Goal: Task Accomplishment & Management: Manage account settings

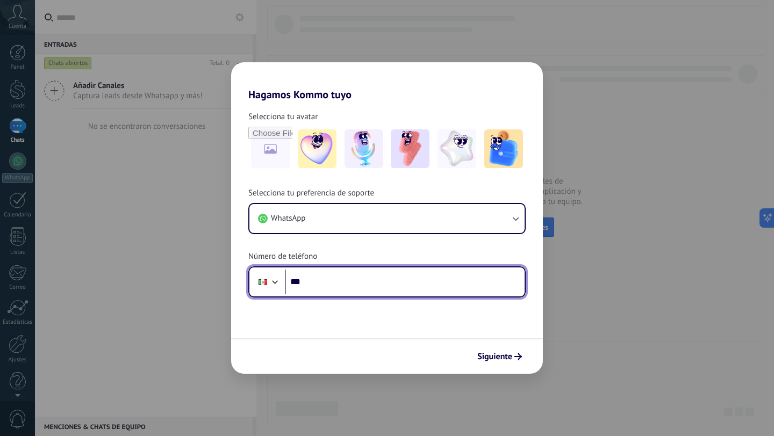
click at [332, 281] on input "***" at bounding box center [405, 282] width 240 height 25
type input "**********"
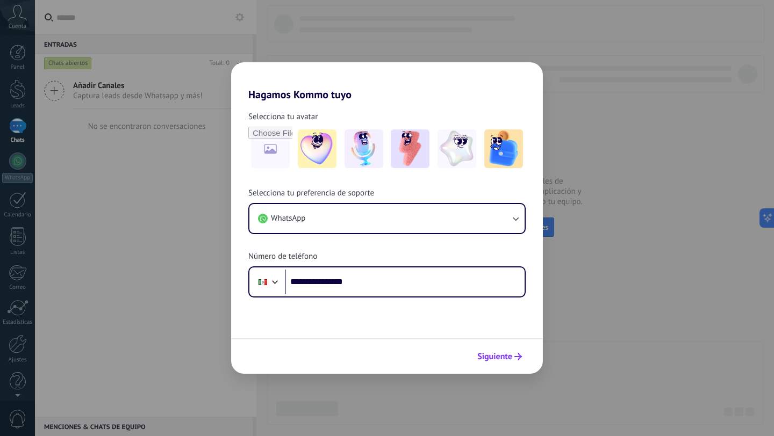
click at [514, 358] on span "Siguiente" at bounding box center [499, 357] width 45 height 8
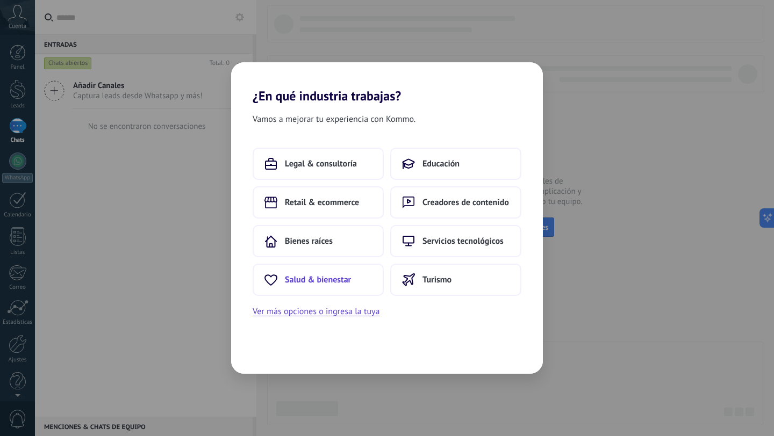
click at [334, 283] on span "Salud & bienestar" at bounding box center [318, 280] width 66 height 11
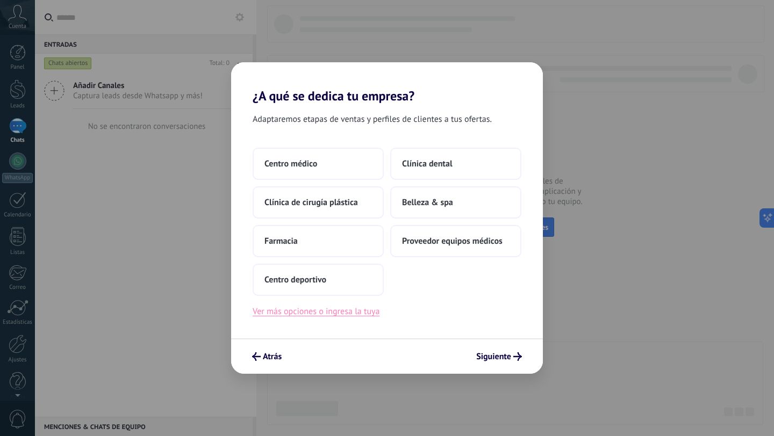
click at [351, 313] on button "Ver más opciones o ingresa la tuya" at bounding box center [316, 312] width 127 height 14
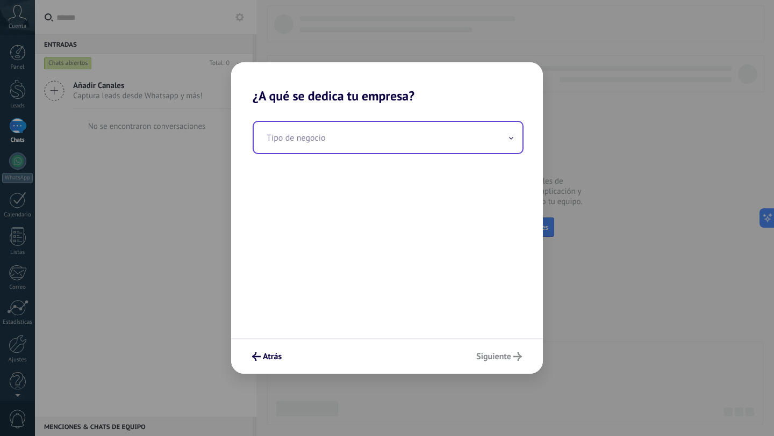
click at [321, 142] on input "text" at bounding box center [388, 137] width 269 height 31
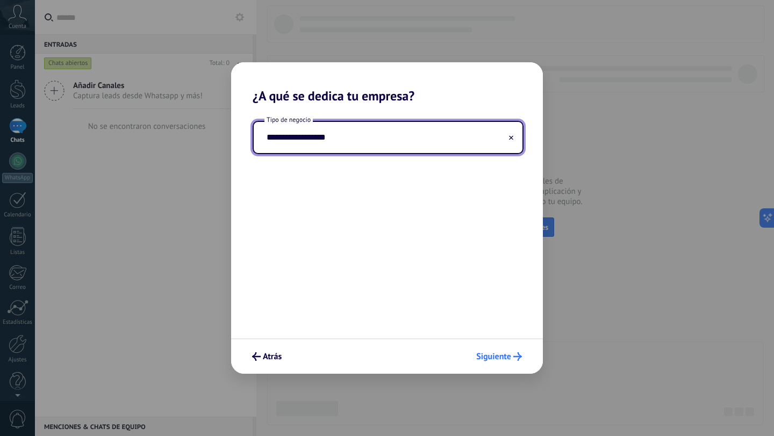
type input "**********"
click at [512, 363] on button "Siguiente" at bounding box center [498, 357] width 55 height 18
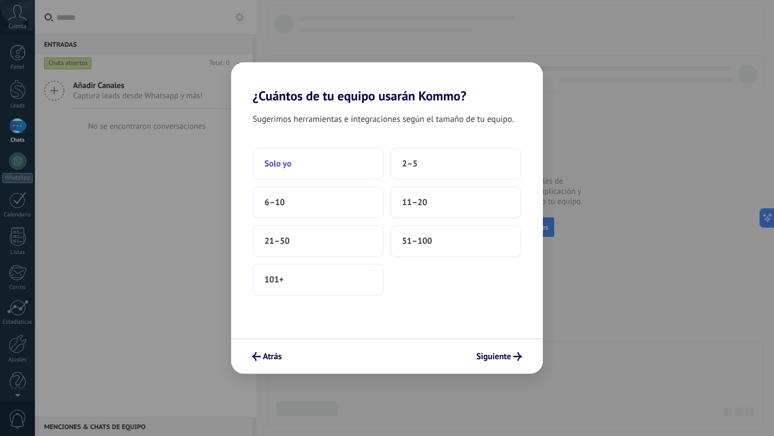
click at [333, 167] on button "Solo yo" at bounding box center [318, 164] width 131 height 32
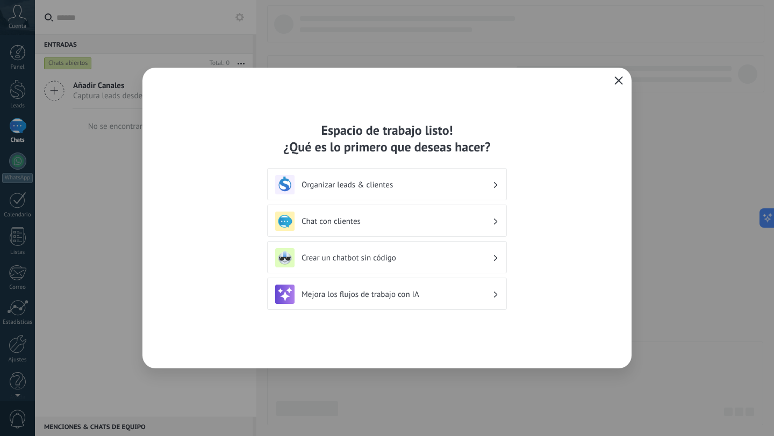
click at [496, 190] on div "Organizar leads & clientes" at bounding box center [387, 184] width 224 height 19
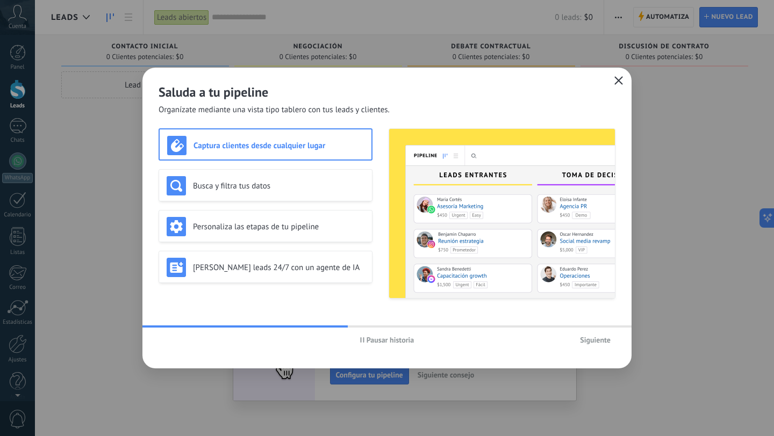
click at [621, 83] on use "button" at bounding box center [619, 80] width 8 height 8
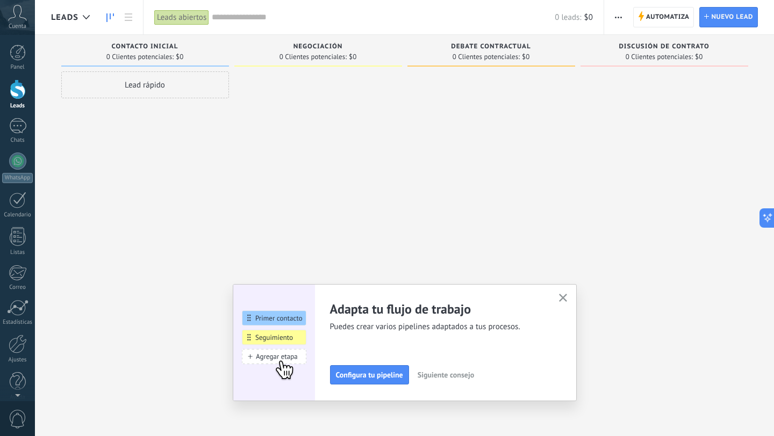
scroll to position [11, 0]
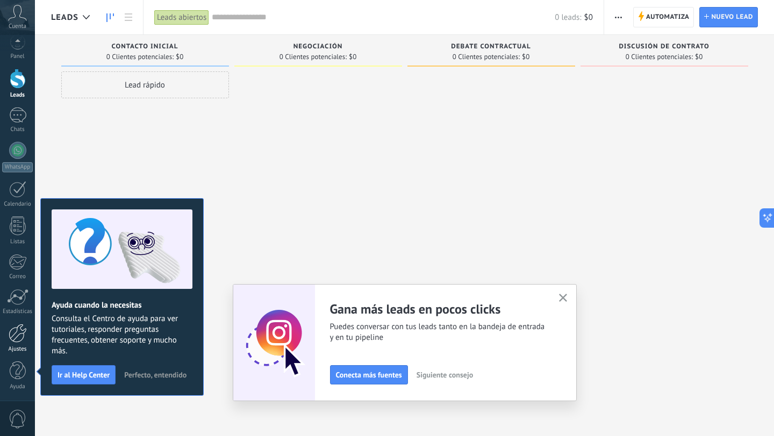
click at [21, 339] on div at bounding box center [18, 333] width 18 height 19
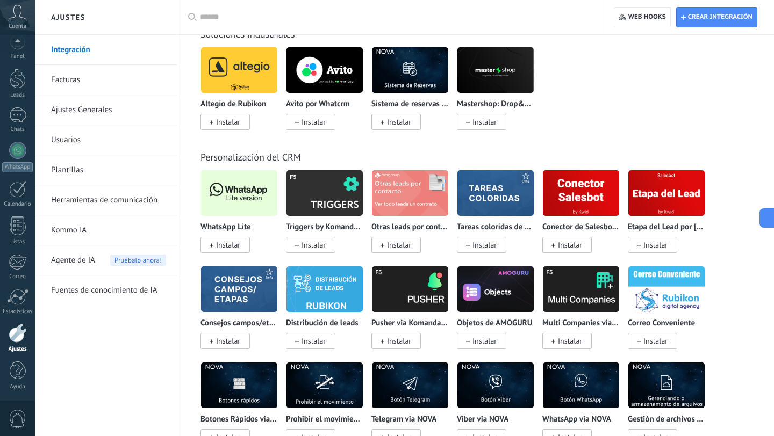
scroll to position [2519, 0]
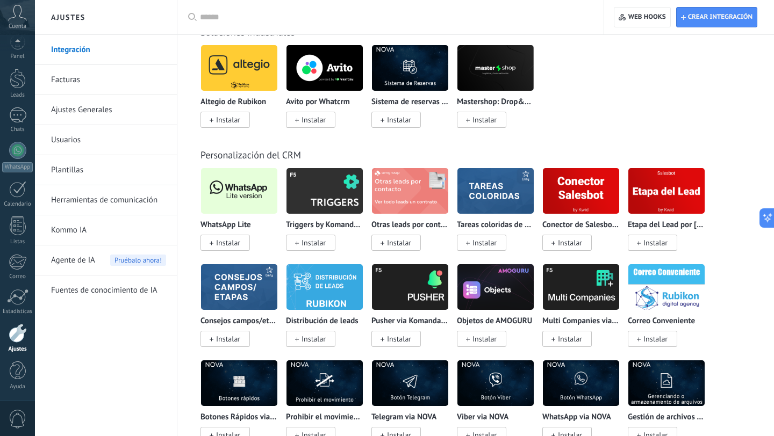
click at [242, 205] on img at bounding box center [239, 191] width 76 height 52
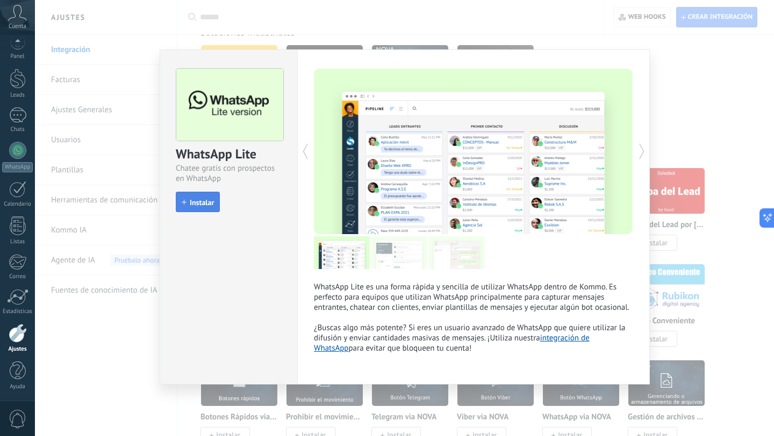
click at [204, 197] on button "Instalar" at bounding box center [198, 202] width 44 height 20
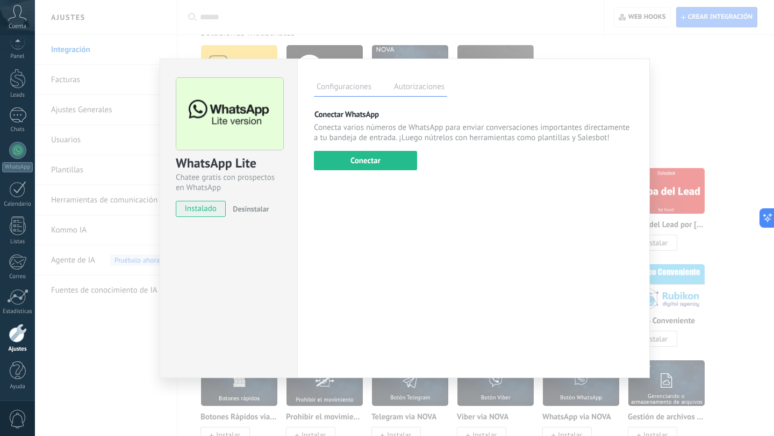
click at [669, 93] on div "WhatsApp Lite Chatee gratis con prospectos en WhatsApp instalado Desinstalar Co…" at bounding box center [404, 218] width 739 height 436
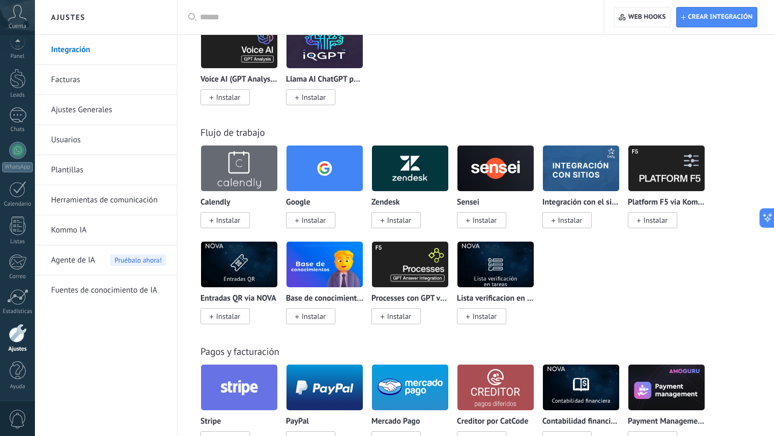
scroll to position [1629, 0]
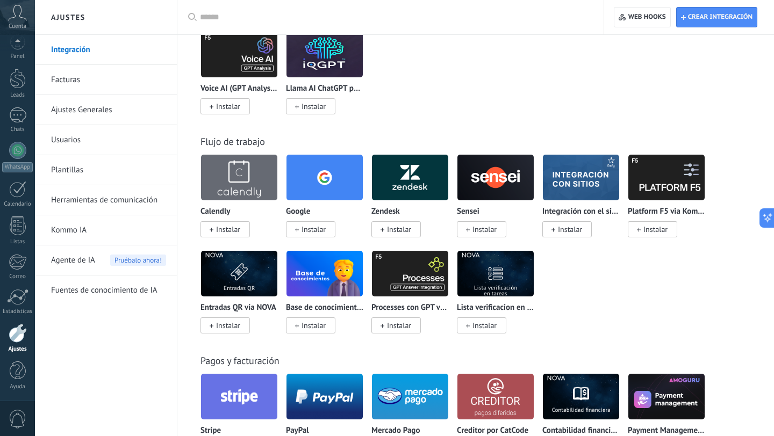
click at [335, 185] on img at bounding box center [324, 178] width 76 height 52
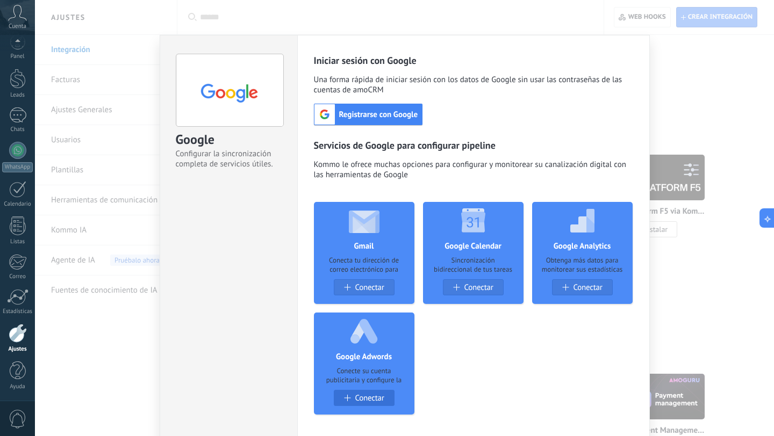
click at [373, 395] on span "Conectar" at bounding box center [369, 398] width 29 height 9
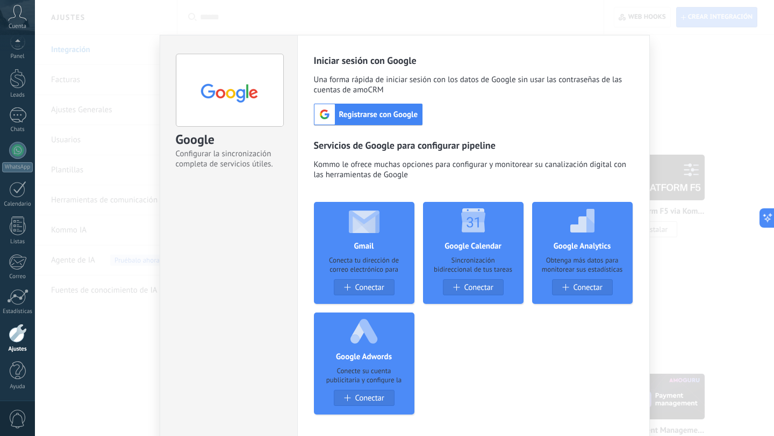
click at [389, 114] on span "Registrarse con Google" at bounding box center [379, 115] width 88 height 10
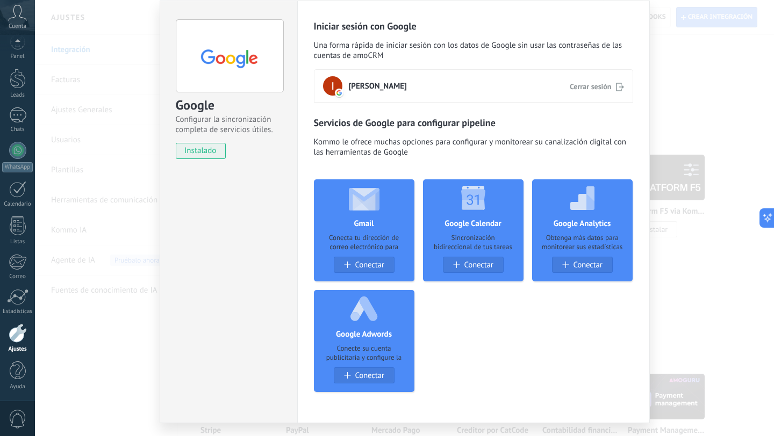
scroll to position [47, 0]
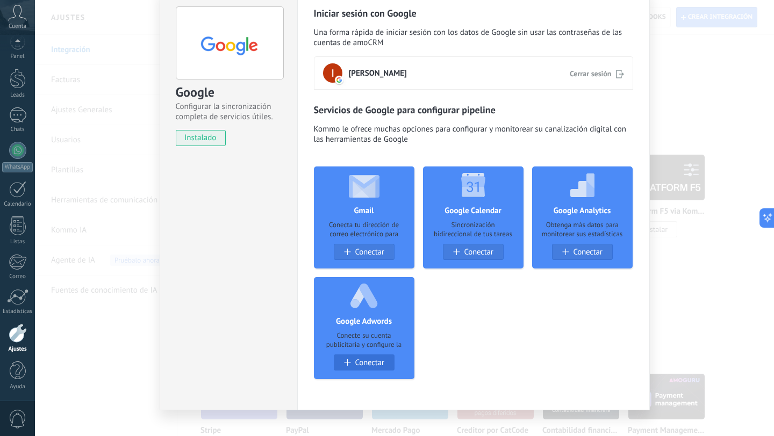
click at [379, 361] on span "Conectar" at bounding box center [369, 362] width 29 height 9
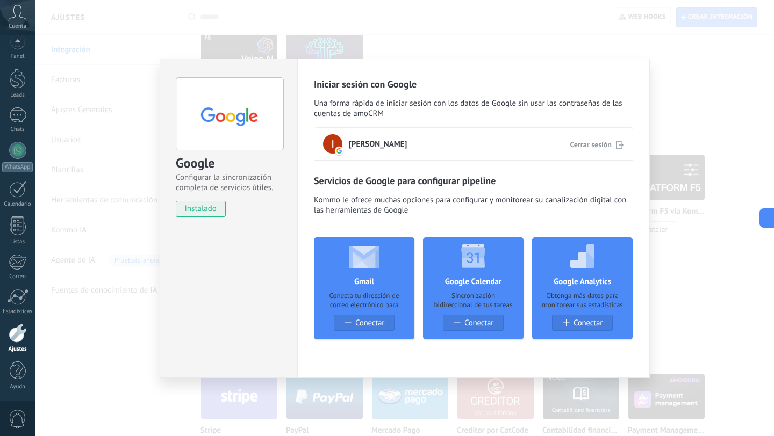
scroll to position [0, 0]
click at [591, 326] on span "Conectar" at bounding box center [587, 323] width 29 height 9
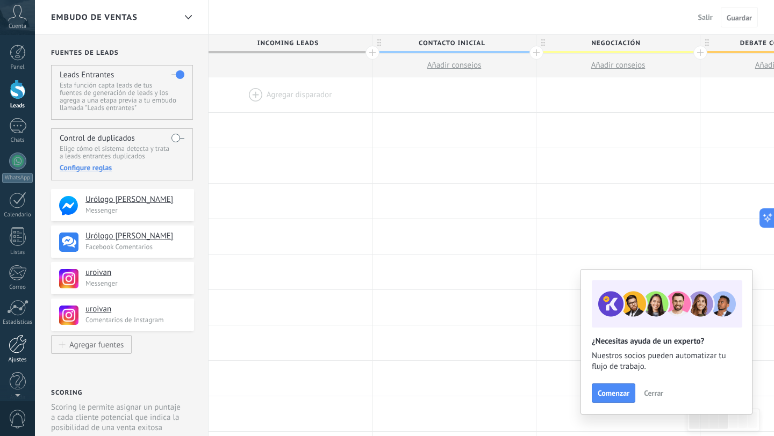
click at [17, 345] on div at bounding box center [18, 344] width 18 height 19
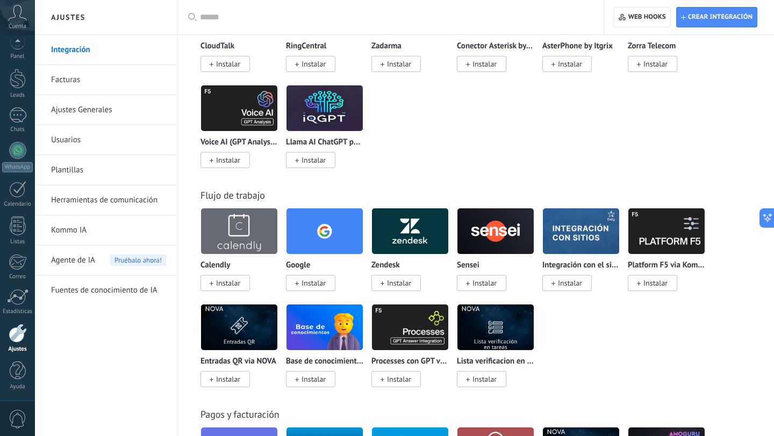
scroll to position [1580, 0]
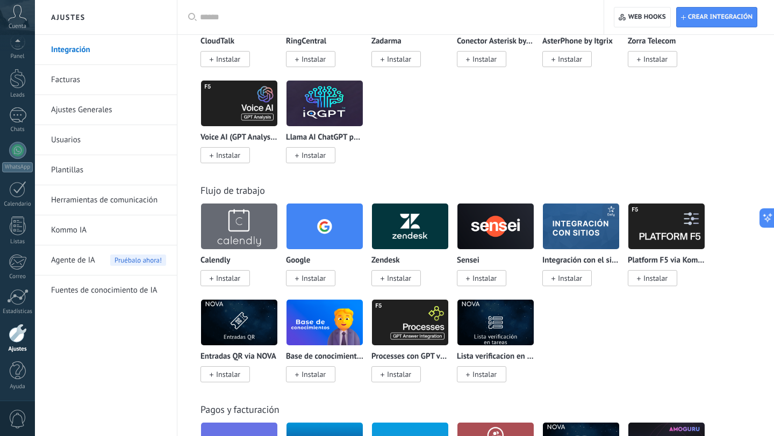
click at [312, 283] on span "Instalar" at bounding box center [313, 279] width 24 height 10
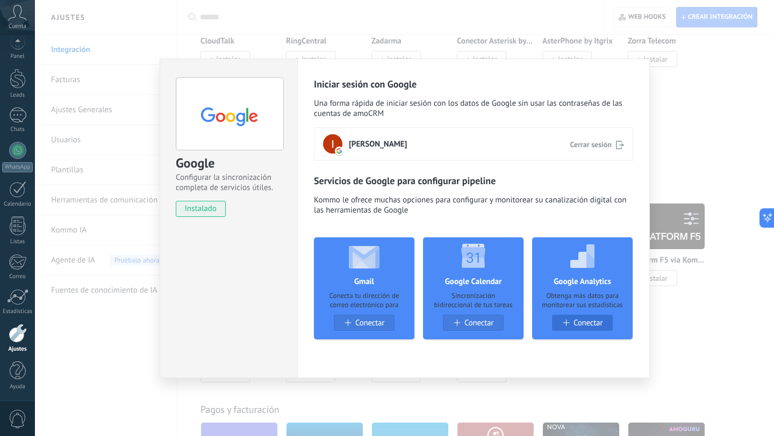
click at [581, 325] on span "Conectar" at bounding box center [587, 323] width 29 height 9
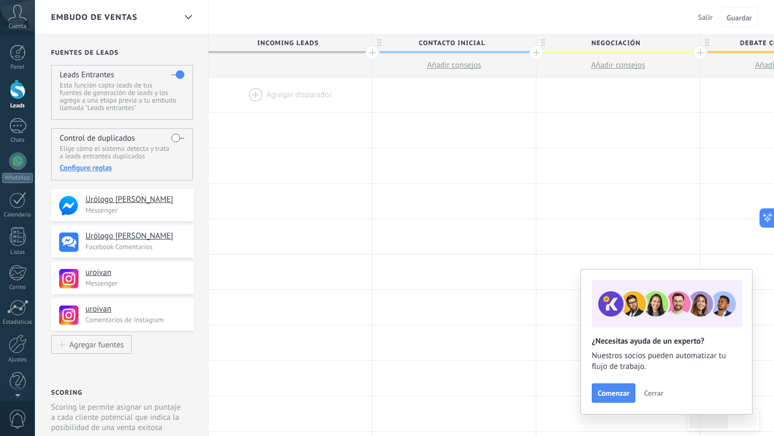
click at [652, 396] on span "Cerrar" at bounding box center [653, 394] width 19 height 8
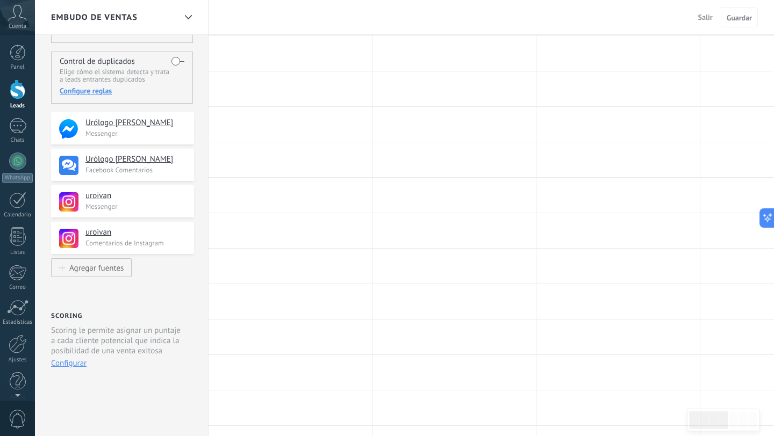
scroll to position [80, 0]
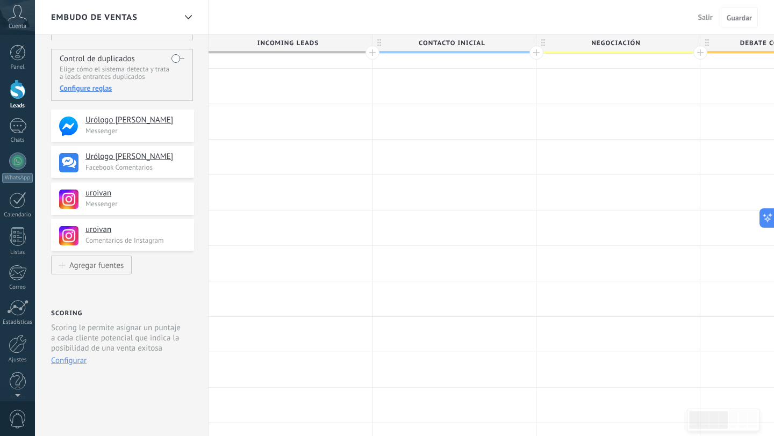
click at [17, 93] on div at bounding box center [18, 90] width 16 height 20
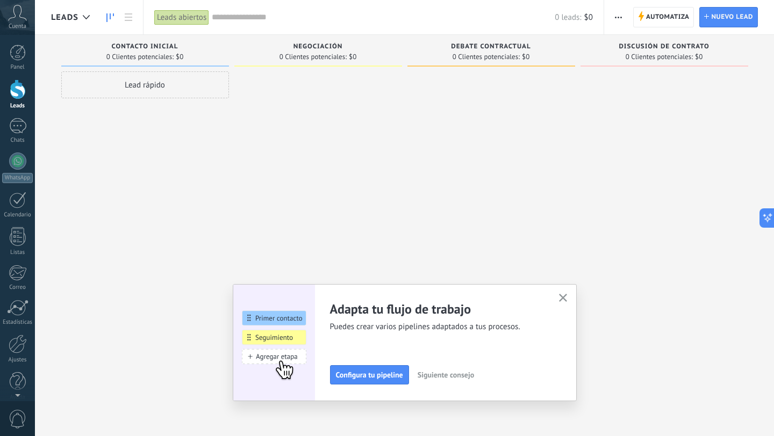
click at [562, 303] on button "button" at bounding box center [562, 298] width 13 height 15
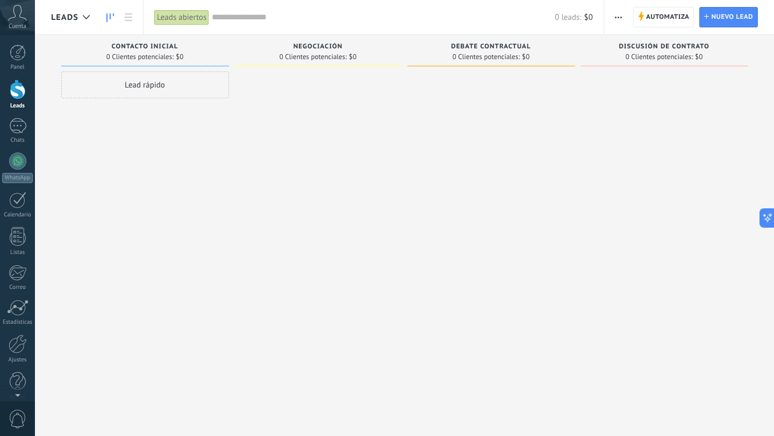
click at [618, 16] on span "button" at bounding box center [618, 17] width 7 height 20
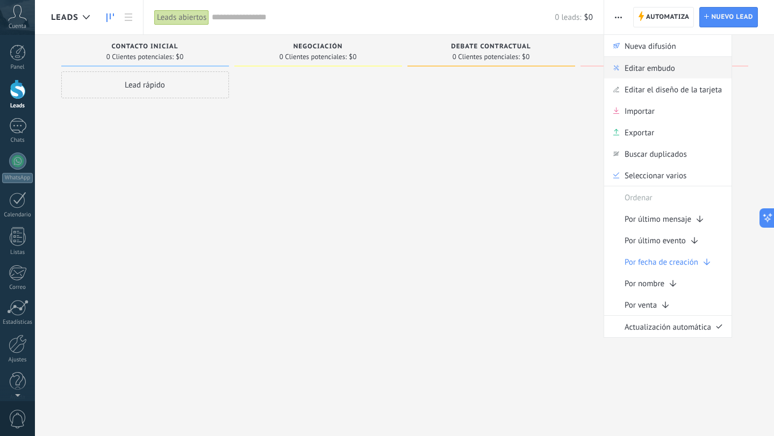
click at [669, 73] on span "Editar embudo" at bounding box center [649, 67] width 51 height 21
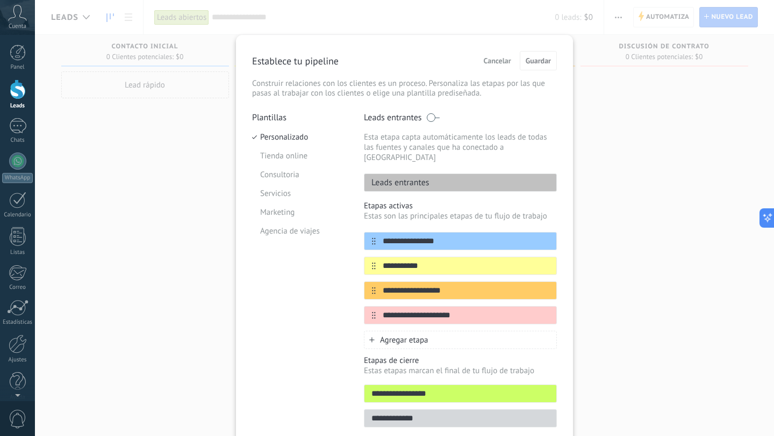
scroll to position [40, 0]
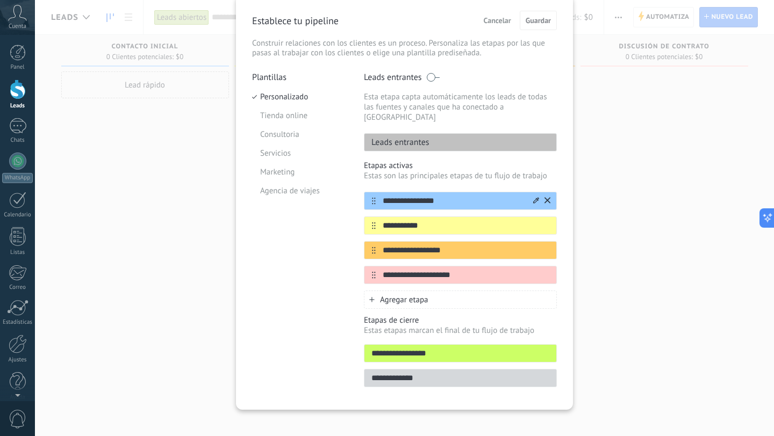
drag, startPoint x: 439, startPoint y: 194, endPoint x: 389, endPoint y: 191, distance: 50.6
click at [389, 196] on input "**********" at bounding box center [454, 201] width 156 height 11
type input "*"
type input "**********"
click at [425, 220] on input "**********" at bounding box center [454, 225] width 156 height 11
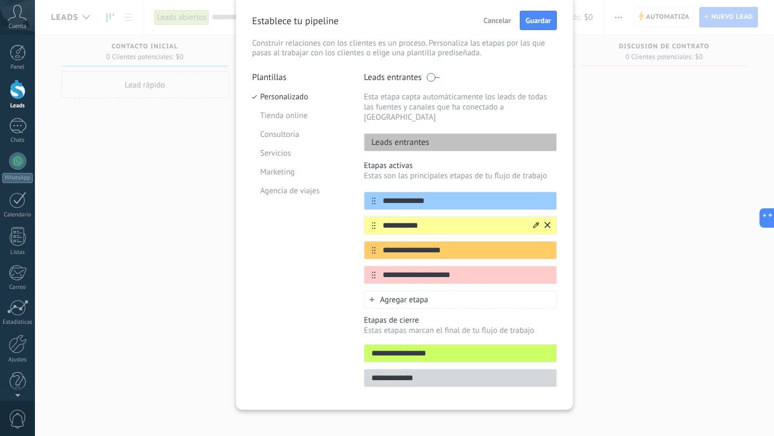
drag, startPoint x: 425, startPoint y: 216, endPoint x: 377, endPoint y: 215, distance: 47.8
click at [377, 220] on input "**********" at bounding box center [454, 225] width 156 height 11
type input "**********"
click at [534, 197] on icon at bounding box center [536, 200] width 6 height 6
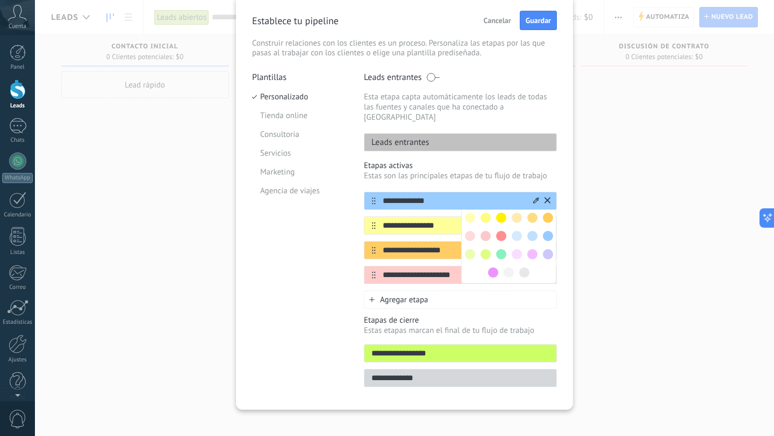
click at [468, 231] on span at bounding box center [470, 236] width 10 height 10
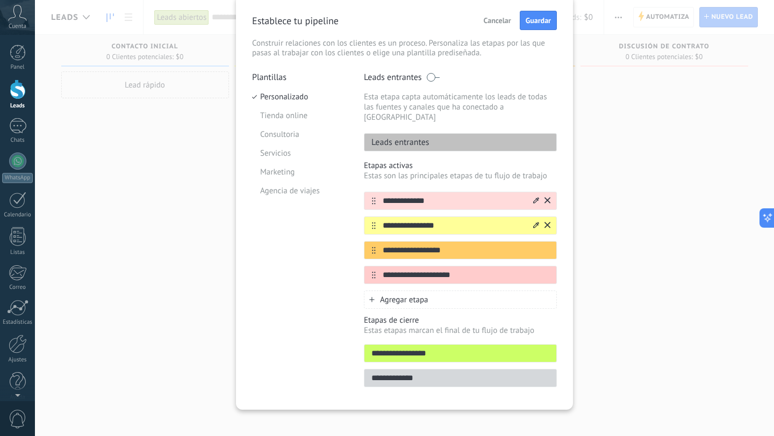
click at [533, 222] on icon at bounding box center [536, 225] width 6 height 6
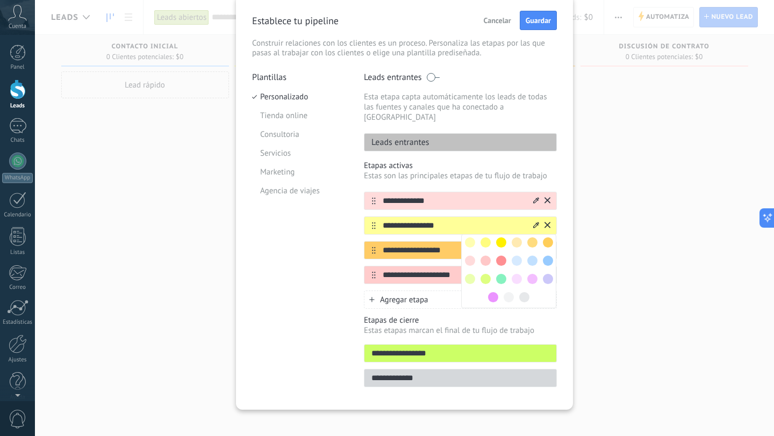
click at [544, 256] on span at bounding box center [548, 261] width 10 height 10
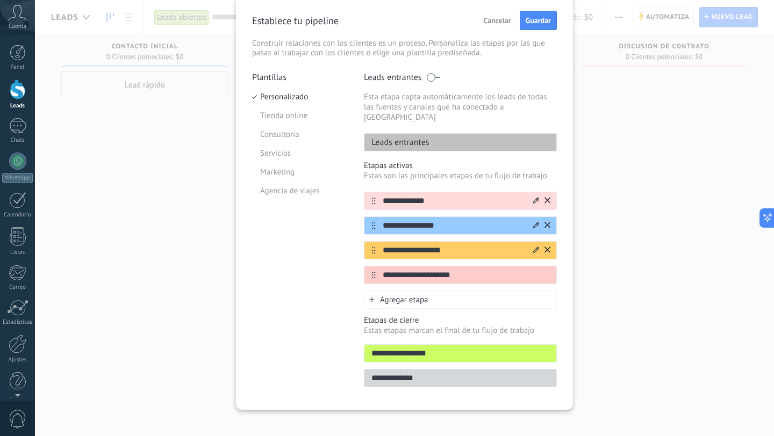
click at [535, 247] on icon at bounding box center [536, 250] width 6 height 6
click at [487, 261] on div at bounding box center [486, 268] width 16 height 16
click at [487, 262] on span at bounding box center [485, 267] width 10 height 10
drag, startPoint x: 451, startPoint y: 238, endPoint x: 369, endPoint y: 233, distance: 81.9
click at [369, 241] on div "**********" at bounding box center [460, 250] width 193 height 18
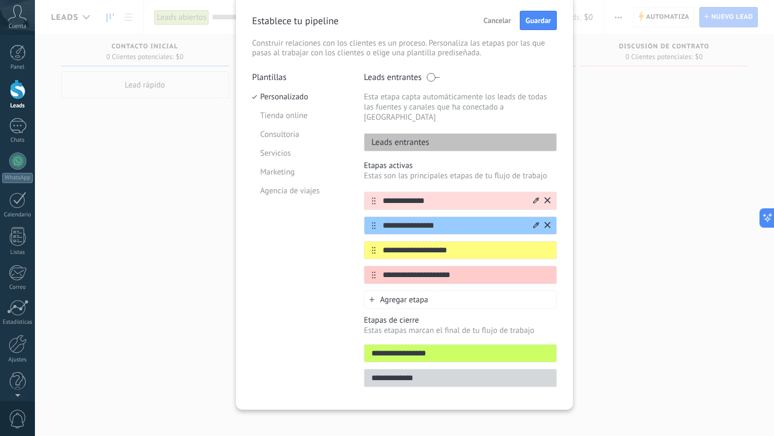
type input "**********"
click at [455, 270] on input "**********" at bounding box center [454, 275] width 156 height 11
drag, startPoint x: 455, startPoint y: 266, endPoint x: 379, endPoint y: 262, distance: 75.9
click at [379, 270] on input "**********" at bounding box center [454, 275] width 156 height 11
type input "**********"
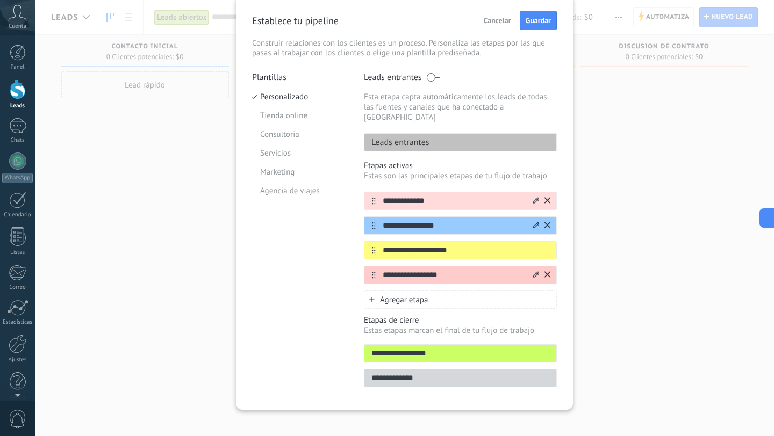
click at [533, 271] on icon at bounding box center [536, 274] width 6 height 6
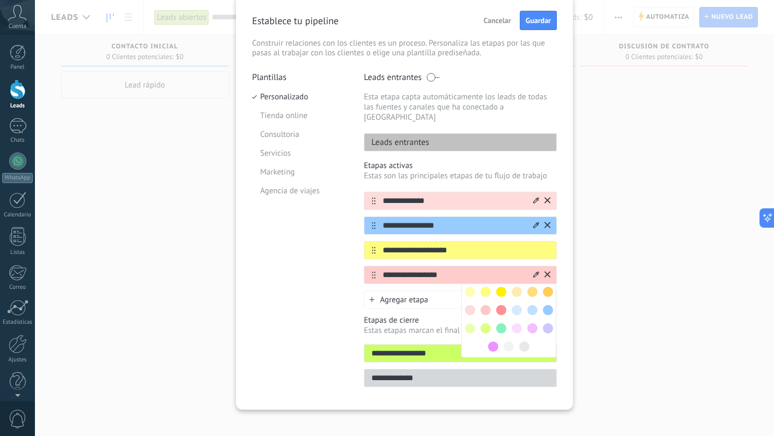
click at [547, 287] on span at bounding box center [548, 292] width 10 height 10
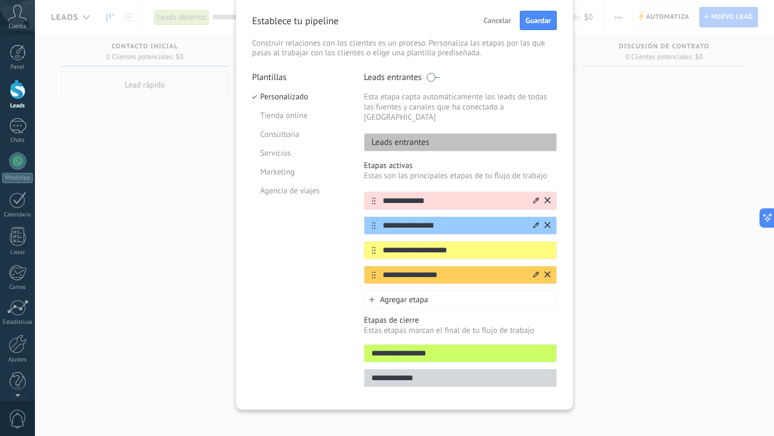
click at [418, 295] on span "Agregar etapa" at bounding box center [404, 300] width 48 height 10
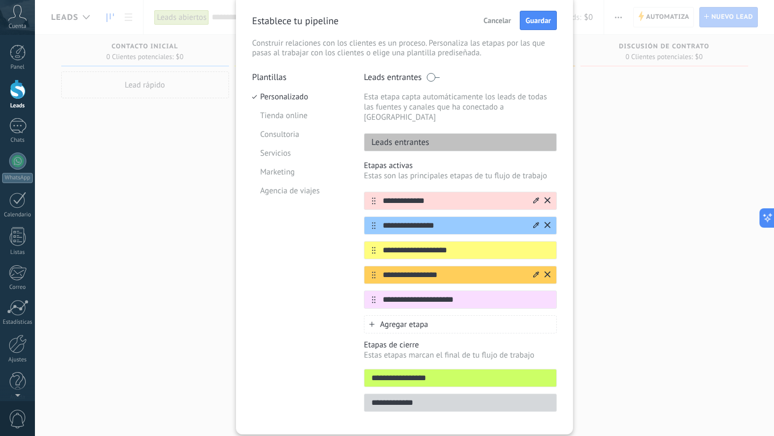
type input "**********"
click at [534, 24] on span "Guardar" at bounding box center [538, 21] width 25 height 8
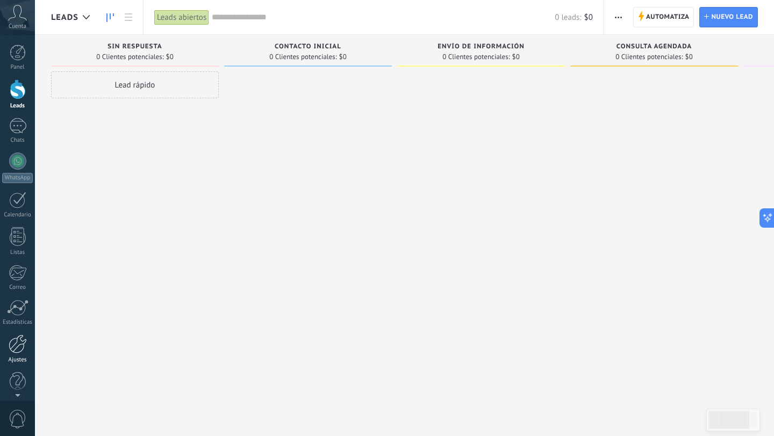
click at [18, 348] on div at bounding box center [18, 344] width 18 height 19
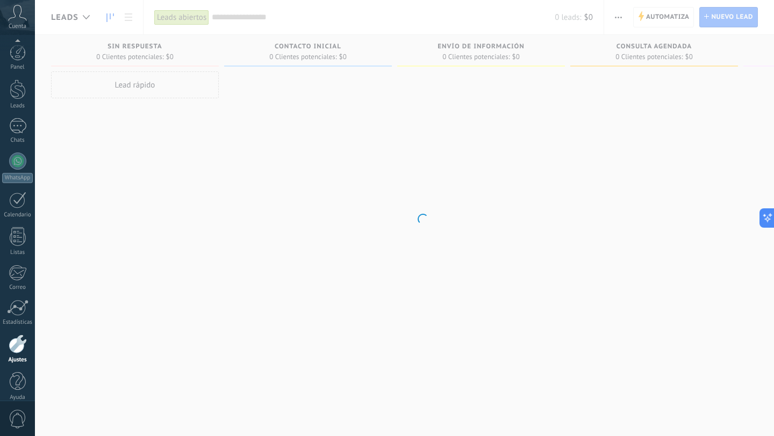
scroll to position [11, 0]
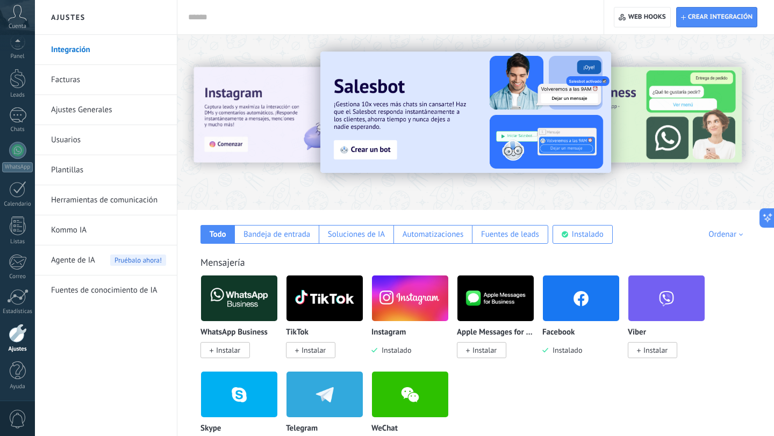
click at [105, 109] on link "Ajustes Generales" at bounding box center [108, 110] width 115 height 30
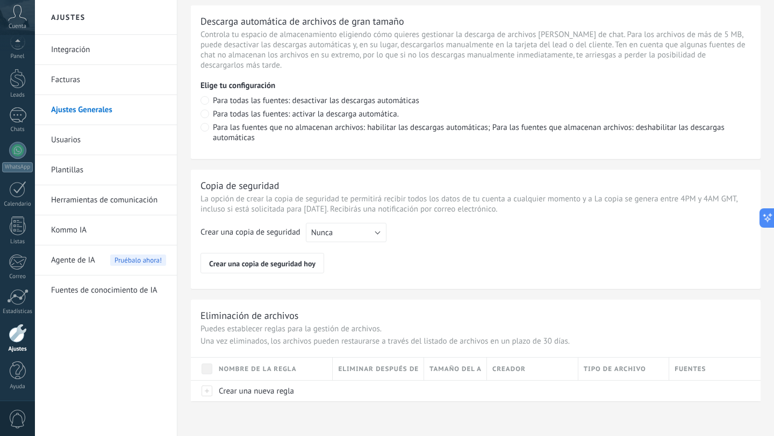
scroll to position [775, 0]
click at [67, 140] on link "Usuarios" at bounding box center [108, 140] width 115 height 30
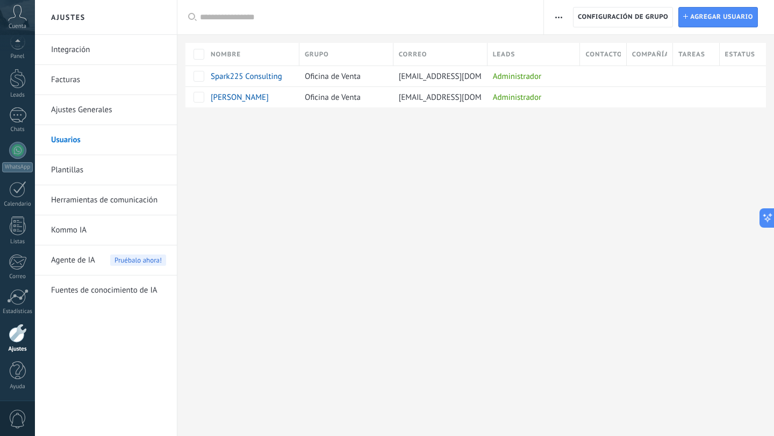
click at [67, 172] on link "Plantillas" at bounding box center [108, 170] width 115 height 30
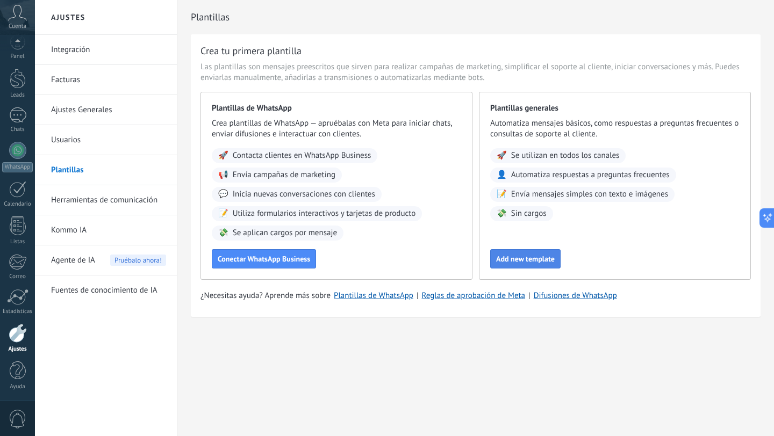
click at [521, 262] on span "Add new template" at bounding box center [525, 259] width 59 height 8
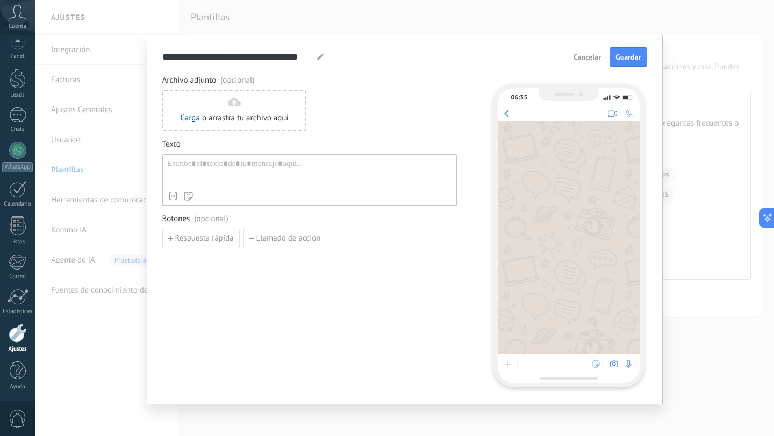
click at [245, 173] on div at bounding box center [310, 172] width 284 height 27
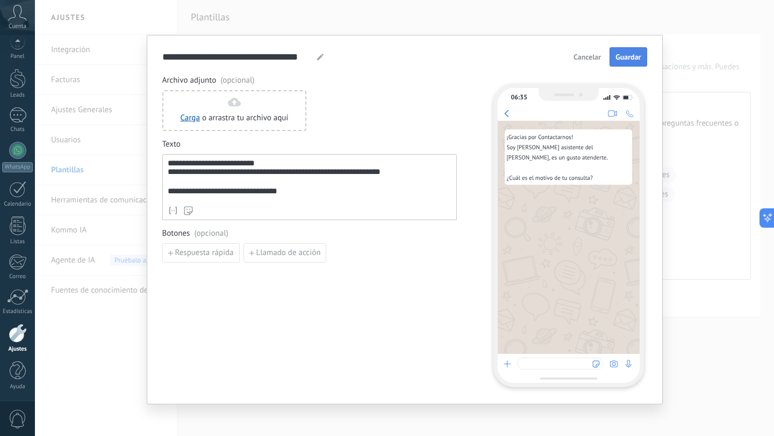
click at [638, 55] on span "Guardar" at bounding box center [627, 57] width 25 height 8
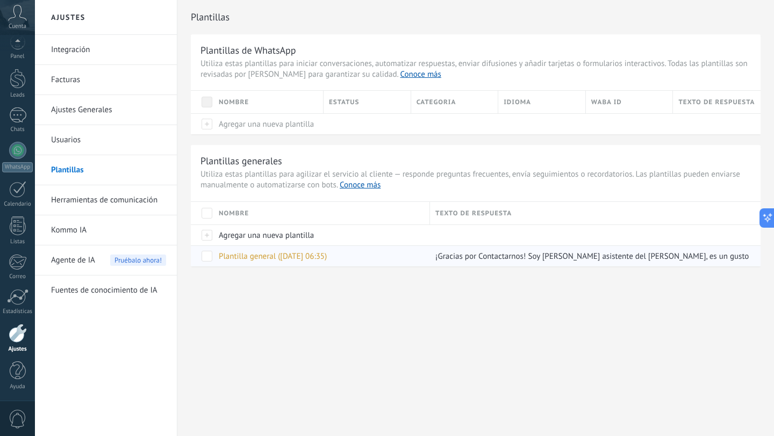
click at [327, 256] on span "Plantilla general ([DATE] 06:35)" at bounding box center [273, 257] width 108 height 10
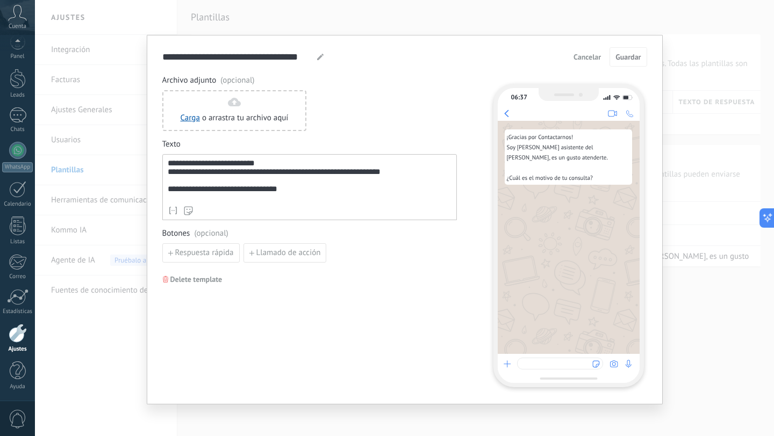
click at [317, 59] on use at bounding box center [320, 57] width 6 height 6
type input "*"
type input "**********"
click at [621, 58] on span "Guardar" at bounding box center [627, 57] width 25 height 8
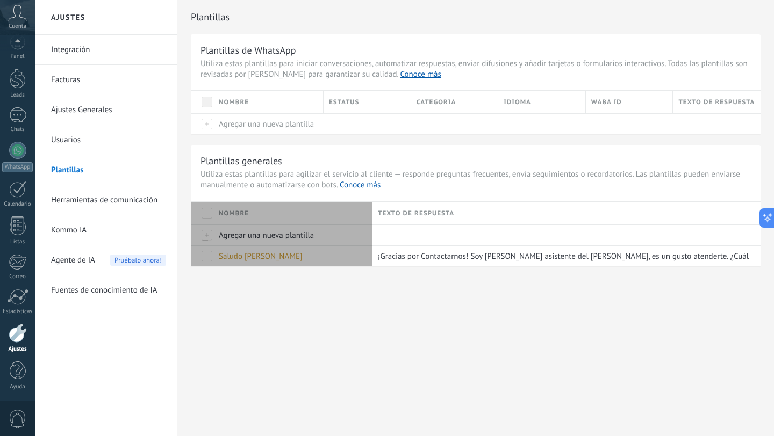
drag, startPoint x: 428, startPoint y: 211, endPoint x: 370, endPoint y: 212, distance: 57.5
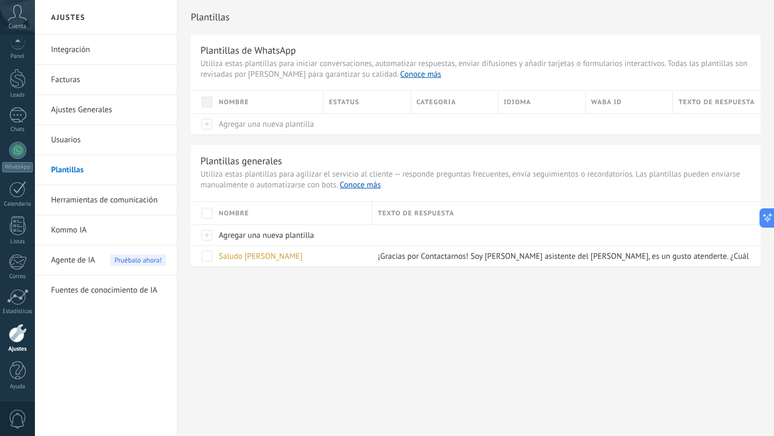
click at [427, 310] on div "Plantillas Plantillas de WhatsApp Utiliza estas plantillas para iniciar convers…" at bounding box center [475, 156] width 597 height 312
